Goal: Information Seeking & Learning: Learn about a topic

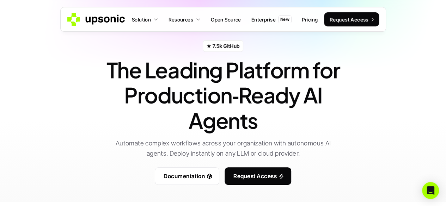
click at [239, 81] on h1 "The Leading Platform for Production‑Ready AI Agents" at bounding box center [223, 95] width 247 height 76
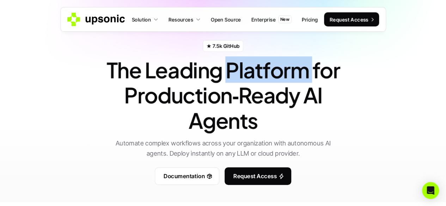
click at [239, 81] on h1 "The Leading Platform for Production‑Ready AI Agents" at bounding box center [223, 95] width 247 height 76
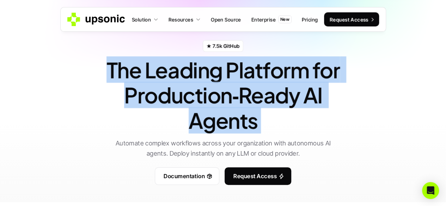
click at [239, 81] on h1 "The Leading Platform for Production‑Ready AI Agents" at bounding box center [223, 95] width 247 height 76
click at [230, 103] on h1 "The Leading Platform for Production‑Ready AI Agents" at bounding box center [223, 95] width 247 height 76
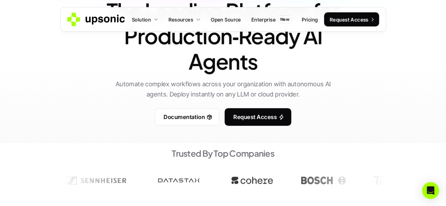
scroll to position [63, 0]
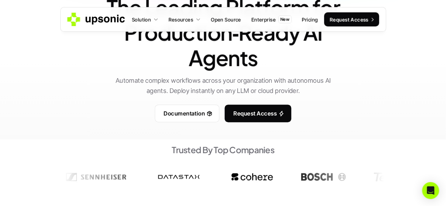
click at [228, 89] on p "Automate complex workflows across your organization with autonomous AI agents. …" at bounding box center [223, 86] width 229 height 20
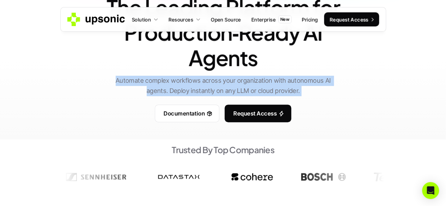
click at [228, 89] on p "Automate complex workflows across your organization with autonomous AI agents. …" at bounding box center [223, 86] width 229 height 20
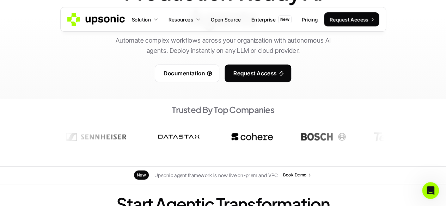
scroll to position [0, 0]
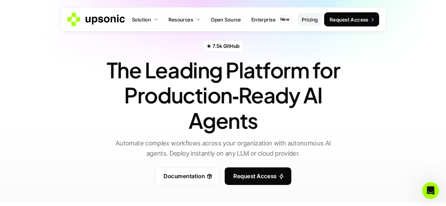
click at [308, 18] on p "Pricing" at bounding box center [310, 19] width 16 height 7
